Goal: Task Accomplishment & Management: Manage account settings

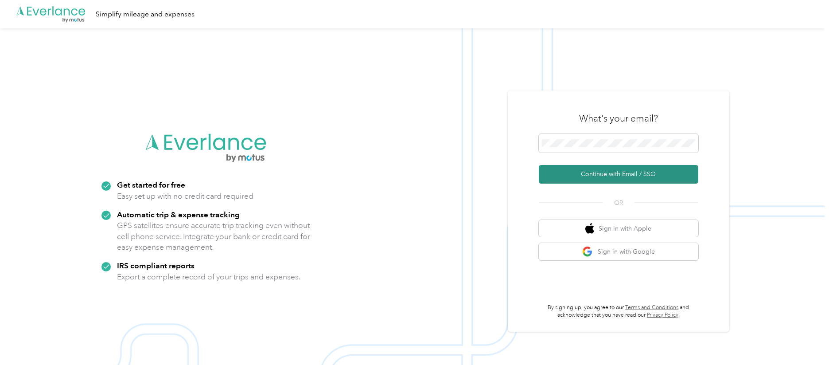
click at [617, 172] on button "Continue with Email / SSO" at bounding box center [618, 174] width 159 height 19
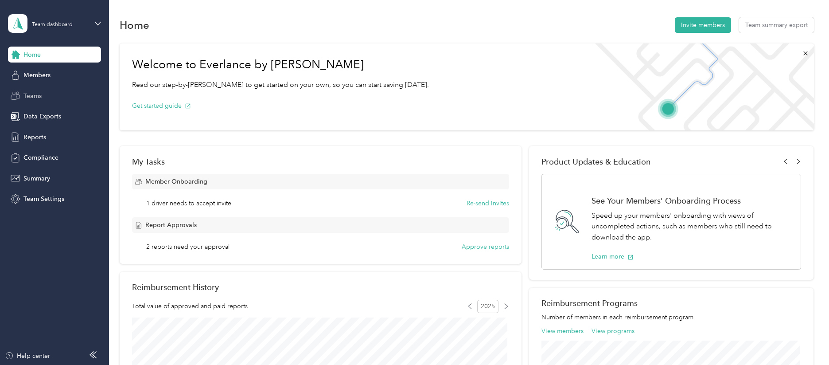
click at [34, 95] on span "Teams" at bounding box center [32, 95] width 18 height 9
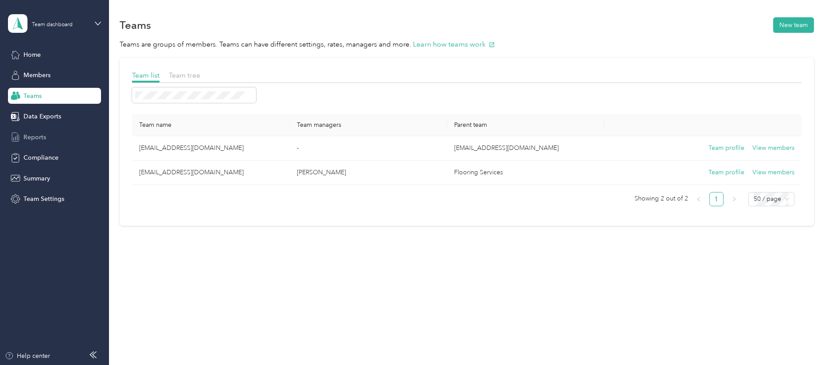
click at [37, 138] on span "Reports" at bounding box center [34, 136] width 23 height 9
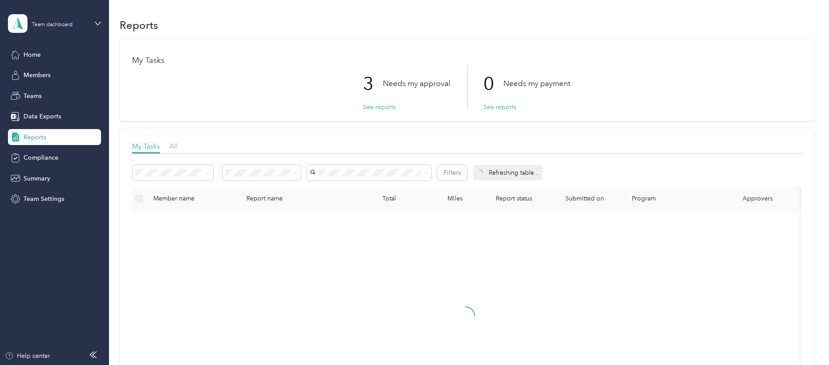
click at [5, 275] on aside "Team dashboard Home Members Teams Data Exports Reports Compliance Summary Team …" at bounding box center [54, 182] width 109 height 365
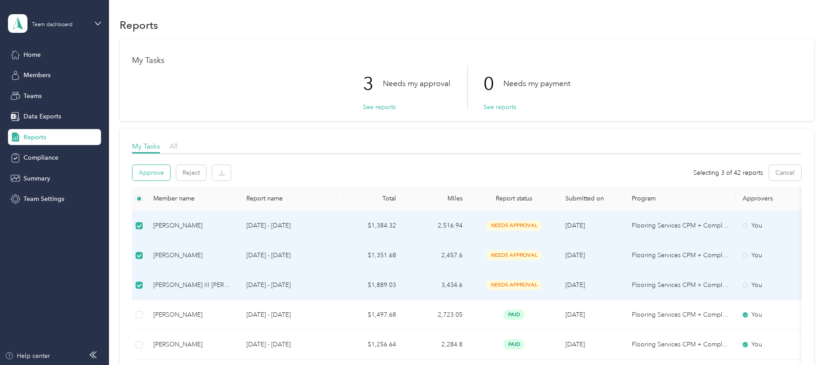
click at [153, 175] on button "Approve" at bounding box center [151, 173] width 38 height 16
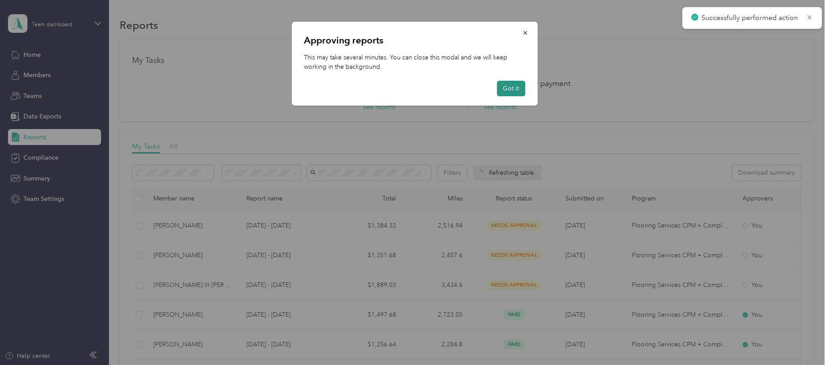
click at [509, 84] on button "Got it" at bounding box center [511, 89] width 28 height 16
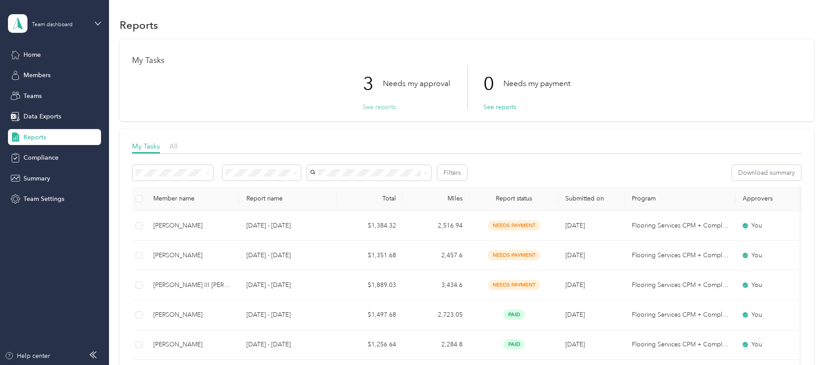
click at [381, 107] on button "See reports" at bounding box center [379, 106] width 33 height 9
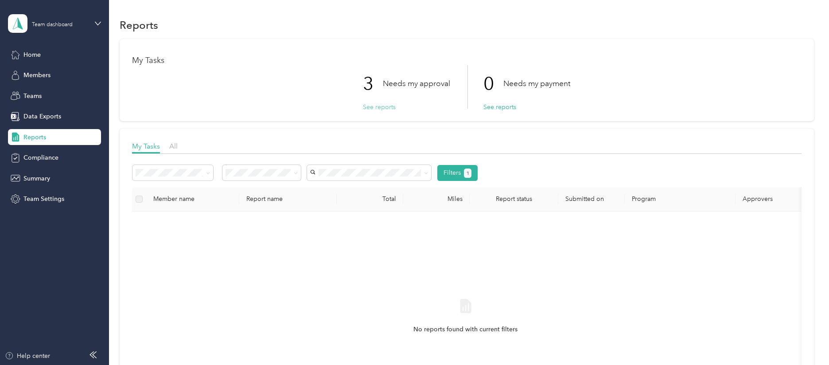
click at [375, 109] on button "See reports" at bounding box center [379, 106] width 33 height 9
click at [36, 137] on span "Reports" at bounding box center [34, 136] width 23 height 9
click at [36, 54] on span "Home" at bounding box center [31, 54] width 17 height 9
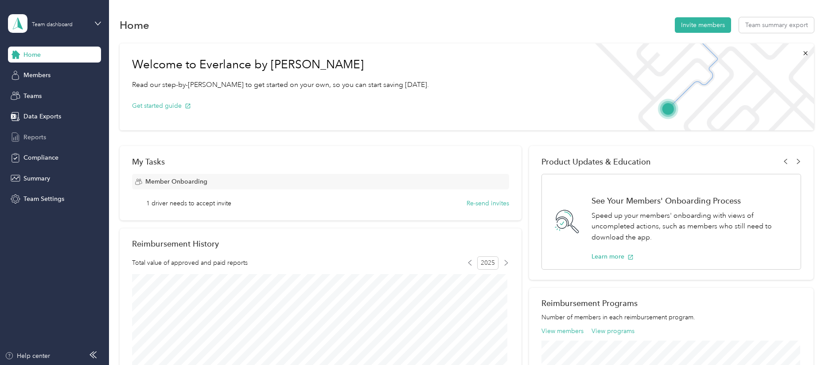
click at [38, 136] on span "Reports" at bounding box center [34, 136] width 23 height 9
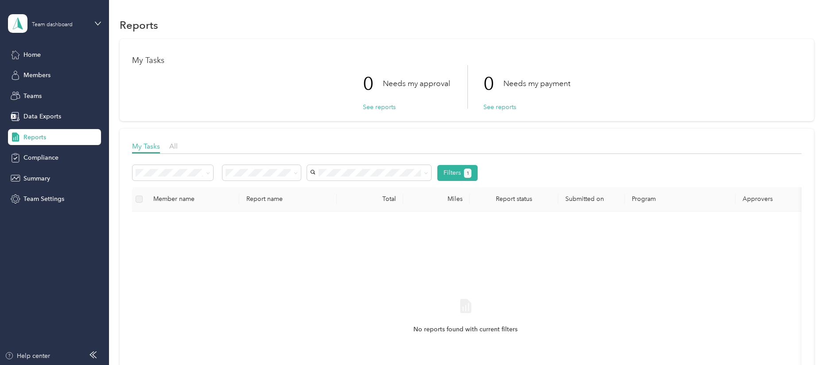
click at [29, 133] on span "Reports" at bounding box center [34, 136] width 23 height 9
click at [26, 89] on div "Teams" at bounding box center [54, 96] width 93 height 16
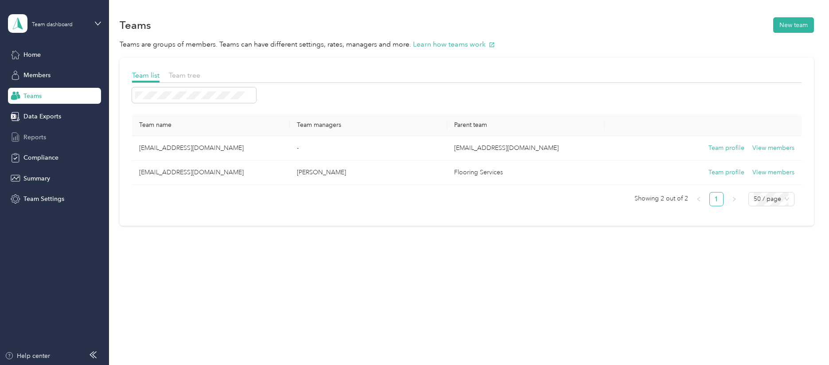
click at [31, 137] on span "Reports" at bounding box center [34, 136] width 23 height 9
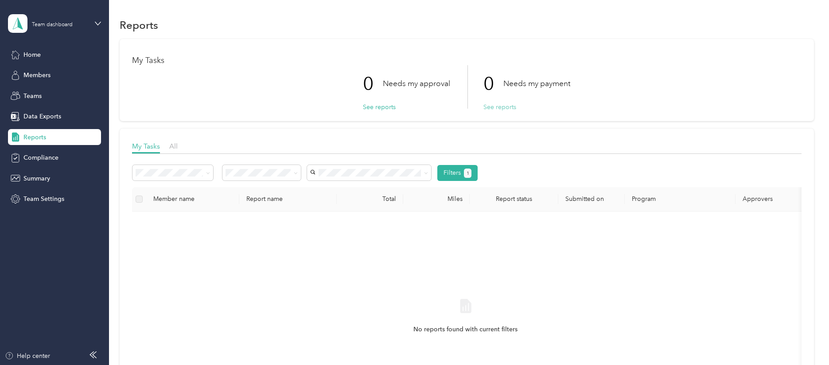
click at [506, 107] on button "See reports" at bounding box center [499, 106] width 33 height 9
click at [40, 55] on span "Home" at bounding box center [31, 54] width 17 height 9
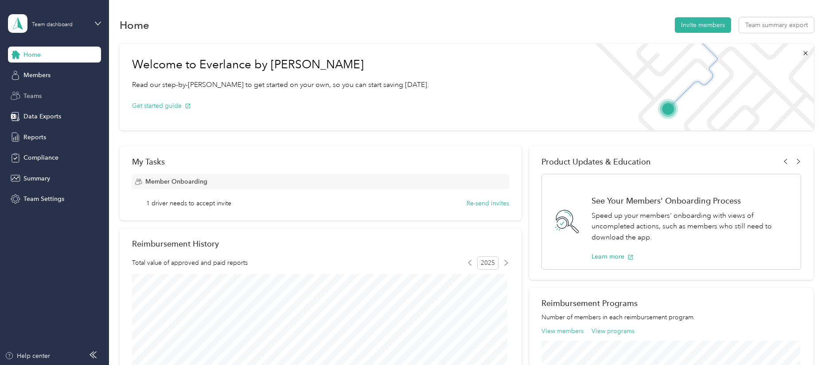
click at [35, 98] on span "Teams" at bounding box center [32, 95] width 18 height 9
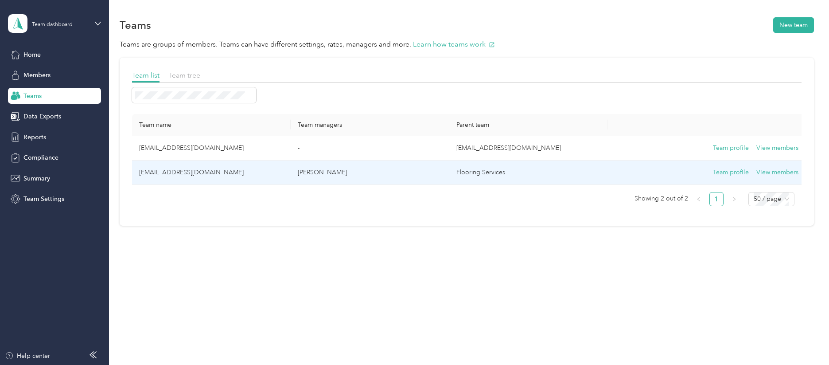
click at [188, 167] on td "jeadams@fsbuilderresources.com" at bounding box center [211, 172] width 159 height 24
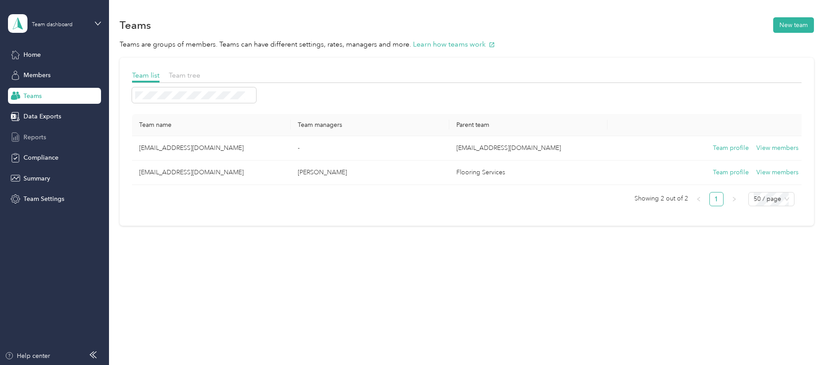
click at [41, 136] on span "Reports" at bounding box center [34, 136] width 23 height 9
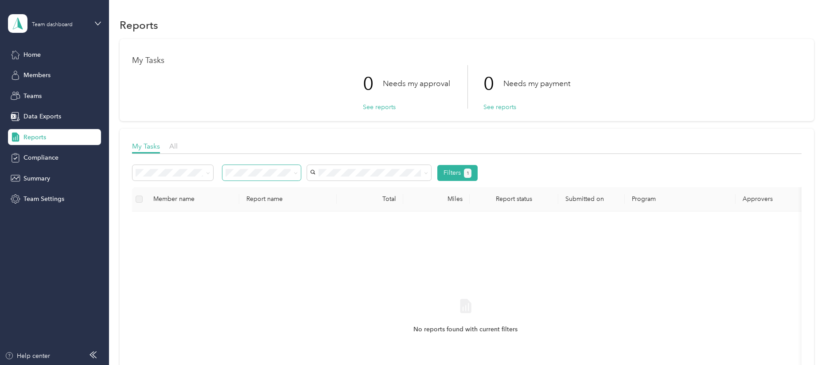
click at [296, 172] on icon at bounding box center [296, 173] width 4 height 4
click at [234, 193] on li "All" at bounding box center [261, 189] width 78 height 16
